Goal: Information Seeking & Learning: Learn about a topic

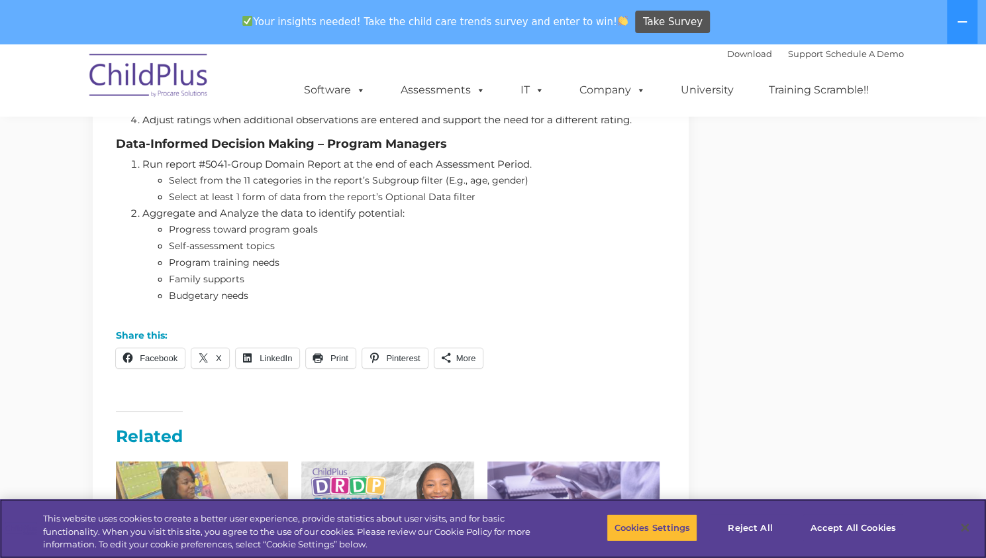
scroll to position [1196, 0]
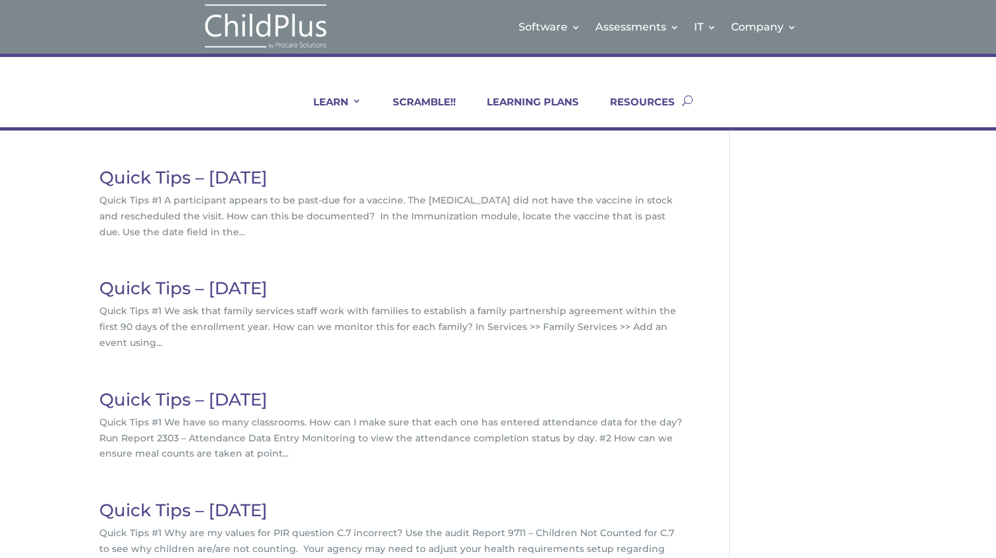
click at [268, 291] on link "Quick Tips – October 2021" at bounding box center [183, 288] width 168 height 21
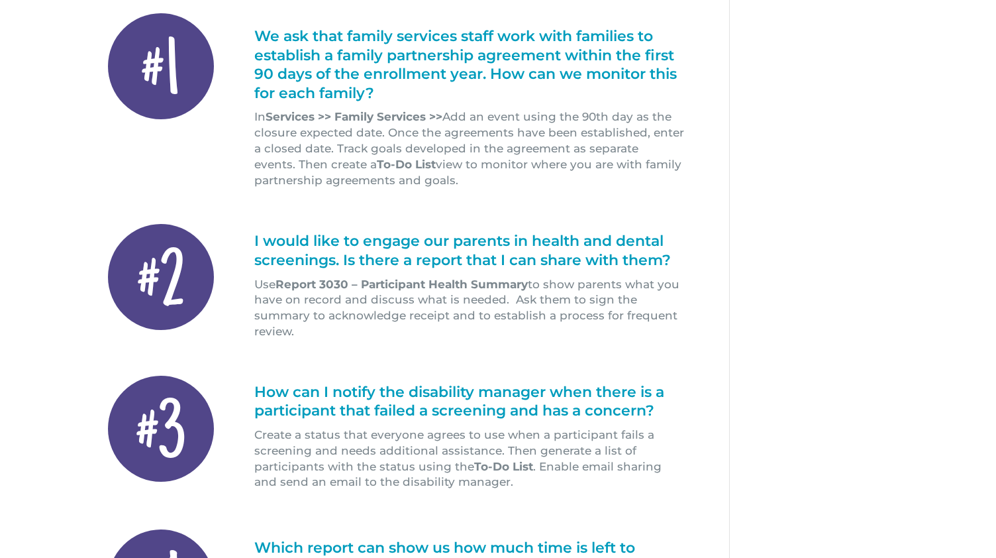
scroll to position [325, 0]
